Goal: Task Accomplishment & Management: Use online tool/utility

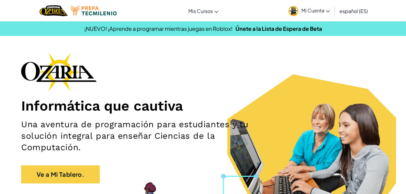
click at [347, 11] on span "español (ES)" at bounding box center [354, 11] width 28 height 6
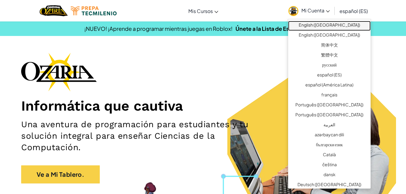
click at [340, 26] on link "English ([GEOGRAPHIC_DATA])" at bounding box center [329, 26] width 83 height 10
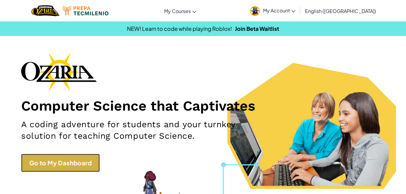
click at [71, 160] on link "Go to My Dashboard" at bounding box center [60, 163] width 79 height 18
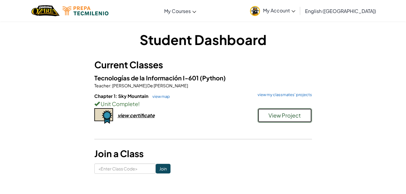
click at [281, 118] on span "View Project" at bounding box center [285, 115] width 32 height 7
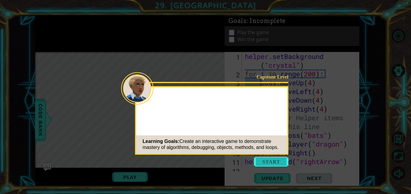
click at [272, 162] on button "Start" at bounding box center [271, 162] width 34 height 10
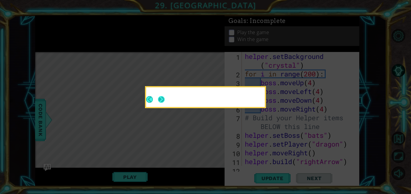
click at [158, 103] on button "Next" at bounding box center [161, 99] width 8 height 8
click at [159, 102] on button "Next" at bounding box center [161, 99] width 10 height 10
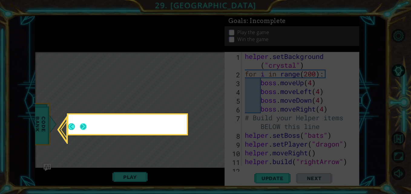
click at [80, 125] on div at bounding box center [127, 125] width 119 height 20
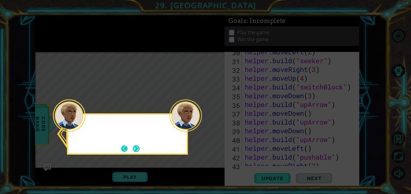
click at [130, 149] on button "Back" at bounding box center [127, 149] width 12 height 7
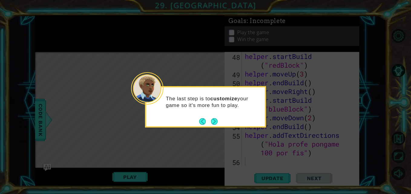
scroll to position [430, 0]
click at [214, 120] on button "Next" at bounding box center [214, 121] width 9 height 9
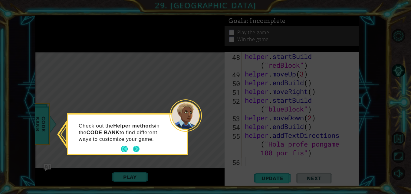
click at [133, 150] on button "Next" at bounding box center [136, 150] width 8 height 8
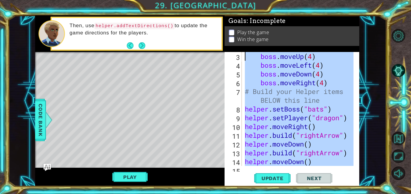
scroll to position [0, 0]
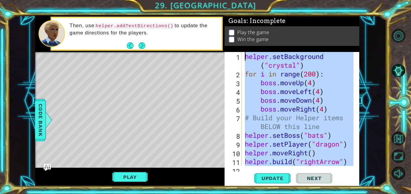
drag, startPoint x: 315, startPoint y: 152, endPoint x: 241, endPoint y: 42, distance: 132.4
click at [241, 42] on div "Goals : Incomplete Play the game Win the game 1 2 3 4 5 6 7 8 9 10 11 12 helper…" at bounding box center [292, 100] width 135 height 171
type textarea "helper.setBackground("crystal") for i in range(200):"
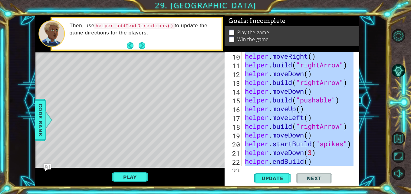
scroll to position [97, 0]
